Goal: Task Accomplishment & Management: Use online tool/utility

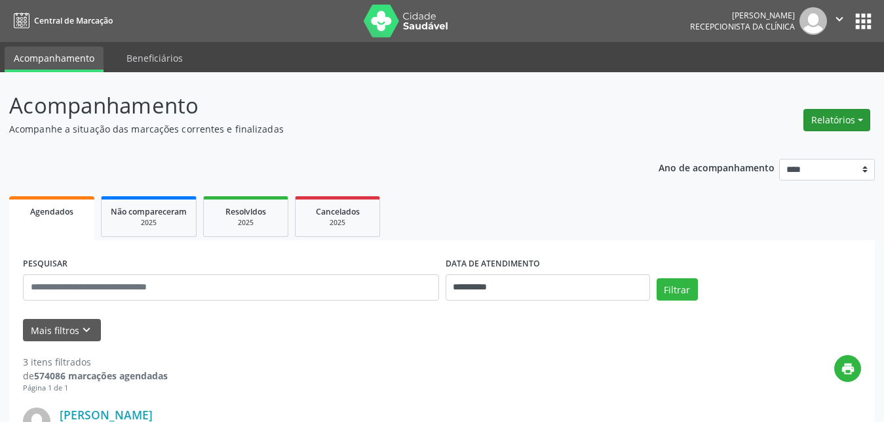
click at [835, 120] on button "Relatórios" at bounding box center [837, 120] width 67 height 22
click at [757, 146] on link "Agendamentos" at bounding box center [800, 148] width 141 height 18
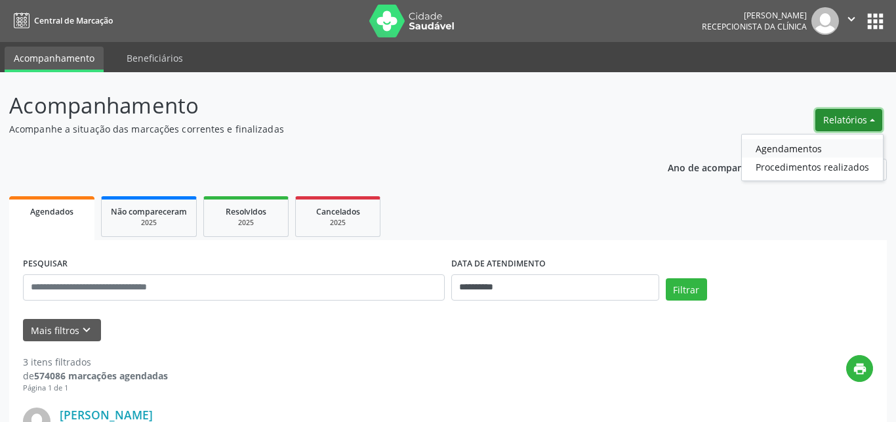
select select "*"
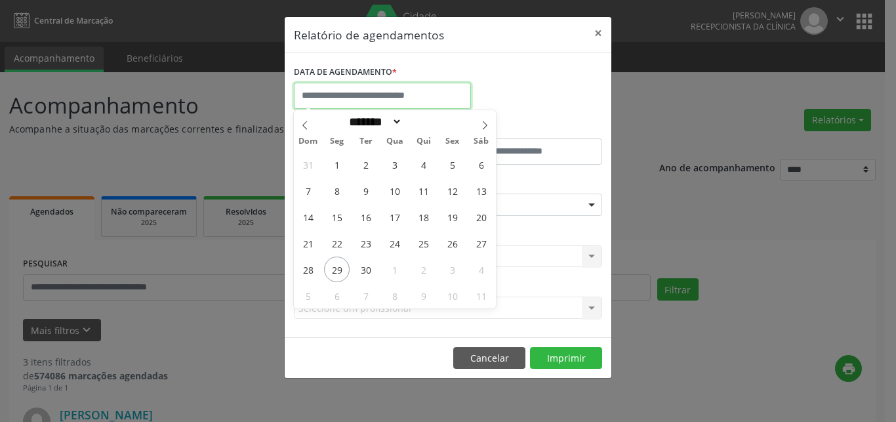
click at [372, 93] on input "text" at bounding box center [382, 96] width 177 height 26
click at [359, 268] on span "30" at bounding box center [366, 269] width 26 height 26
type input "**********"
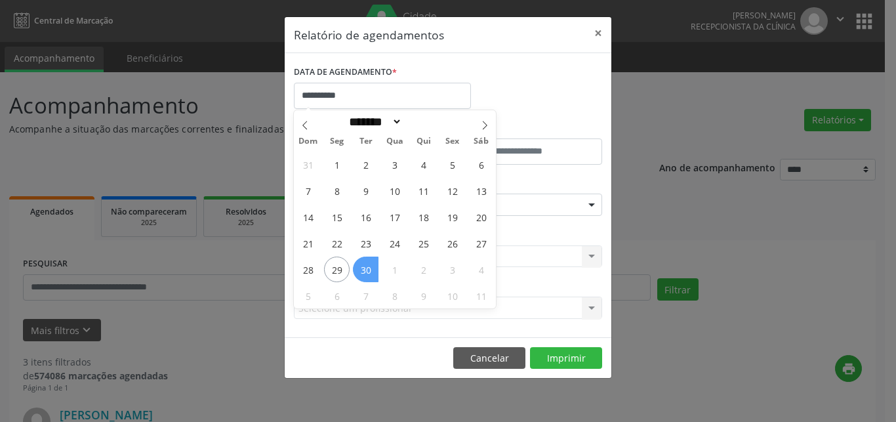
click at [366, 267] on span "30" at bounding box center [366, 269] width 26 height 26
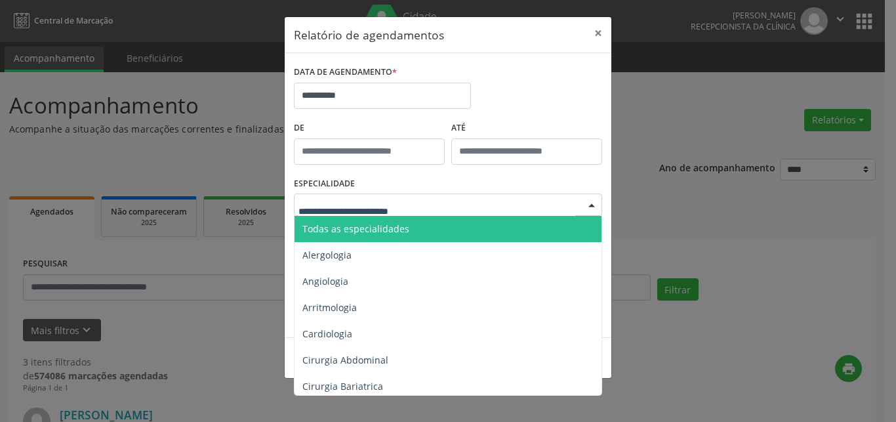
click at [344, 198] on div at bounding box center [448, 204] width 308 height 22
click at [346, 230] on span "Todas as especialidades" at bounding box center [355, 228] width 107 height 12
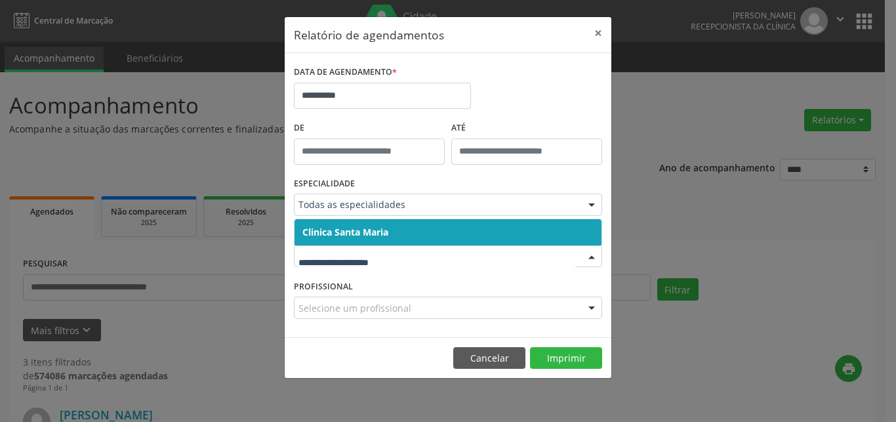
click at [349, 233] on span "Clinica Santa Maria" at bounding box center [345, 232] width 86 height 12
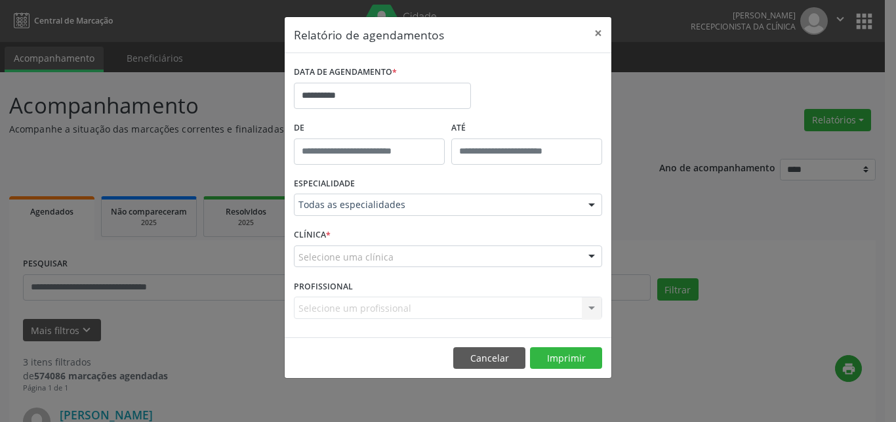
click at [348, 305] on div "Selecione um profissional Nenhum resultado encontrado para: " " Não há nenhuma …" at bounding box center [448, 307] width 308 height 22
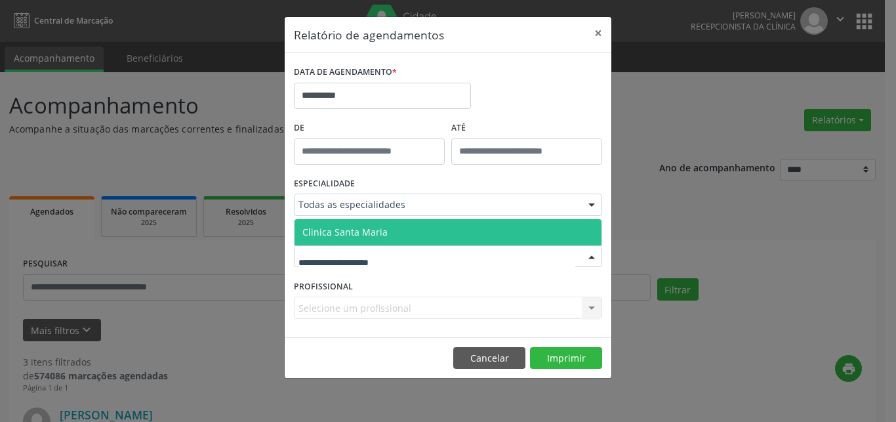
click at [355, 236] on span "Clinica Santa Maria" at bounding box center [344, 232] width 85 height 12
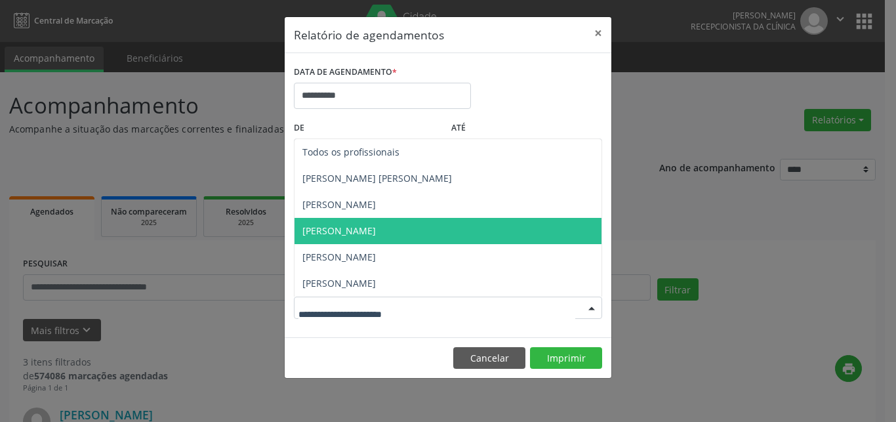
click at [361, 235] on span "[PERSON_NAME]" at bounding box center [338, 230] width 73 height 12
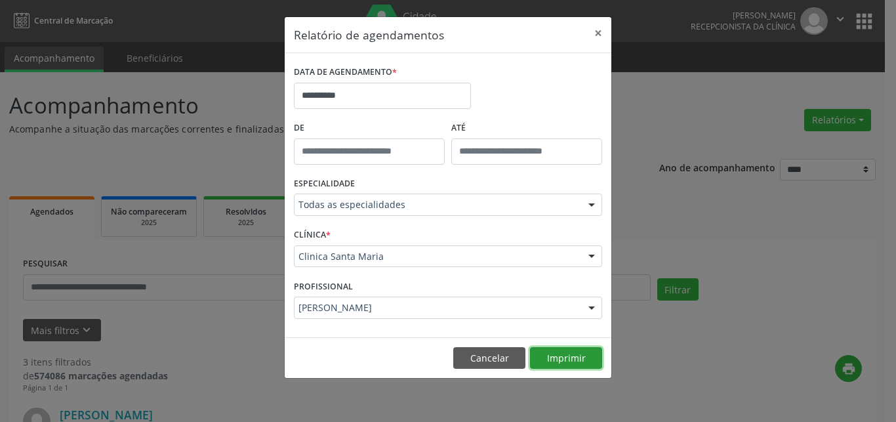
click at [570, 353] on button "Imprimir" at bounding box center [566, 358] width 72 height 22
